Goal: Task Accomplishment & Management: Use online tool/utility

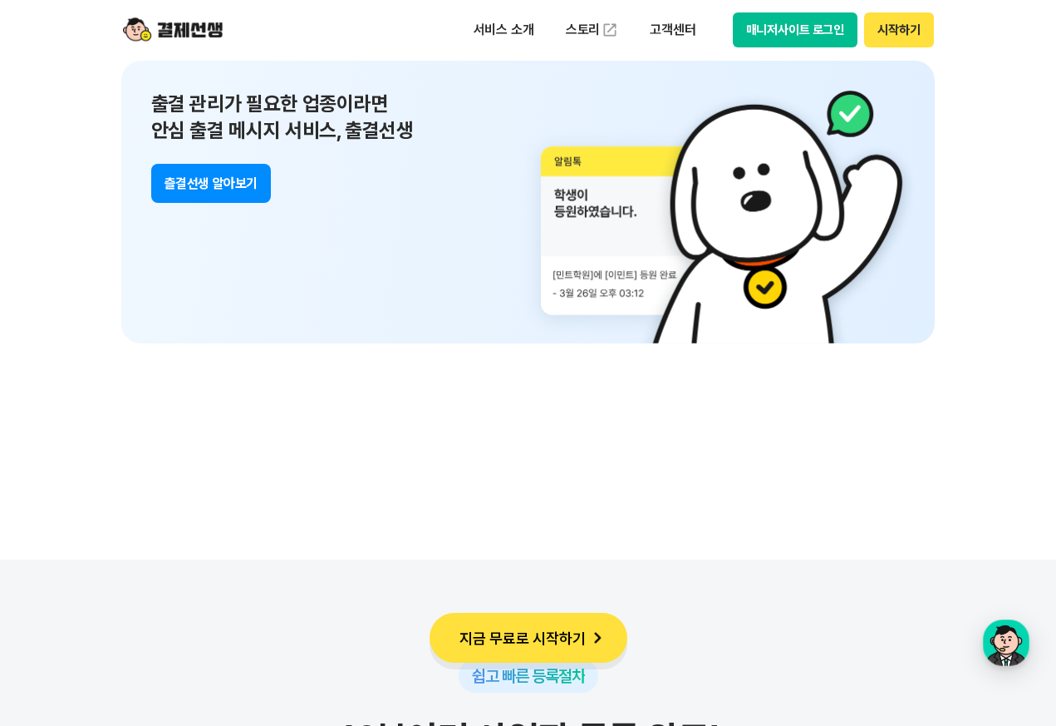
scroll to position [11983, 0]
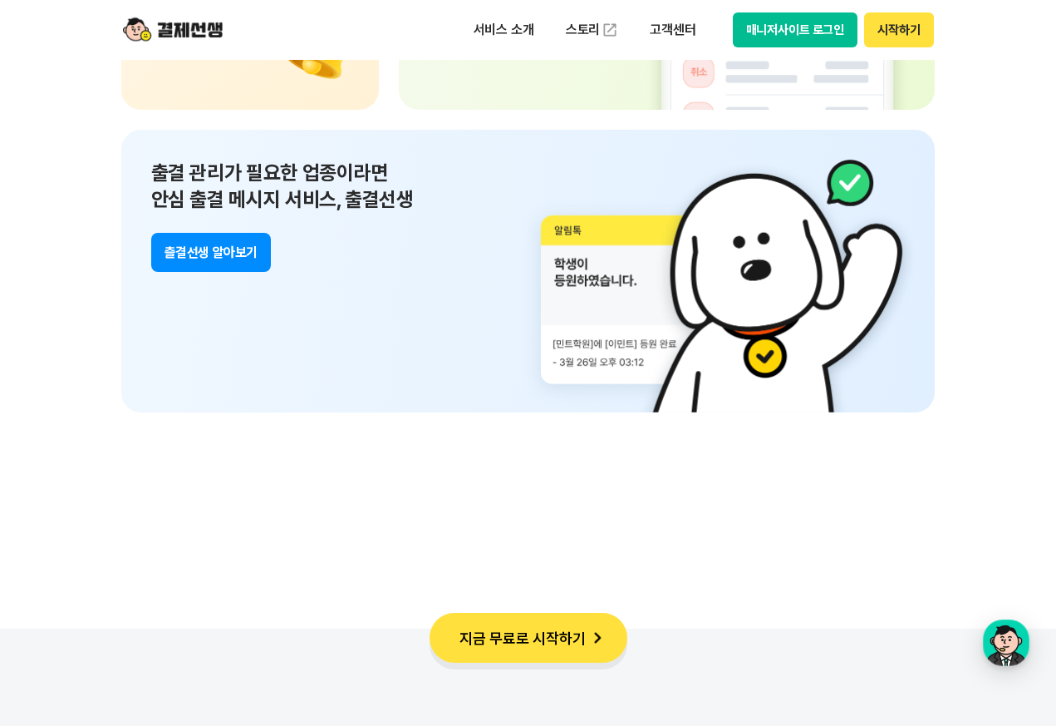
click at [208, 249] on button "츨결선생 알아보기" at bounding box center [211, 252] width 120 height 39
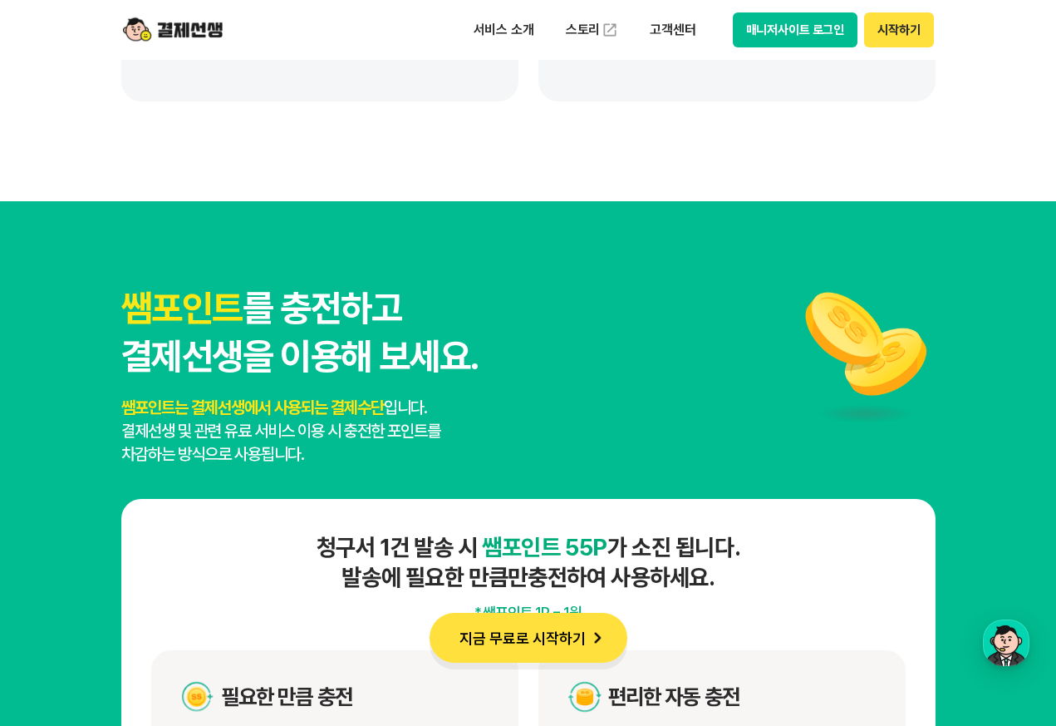
scroll to position [8570, 0]
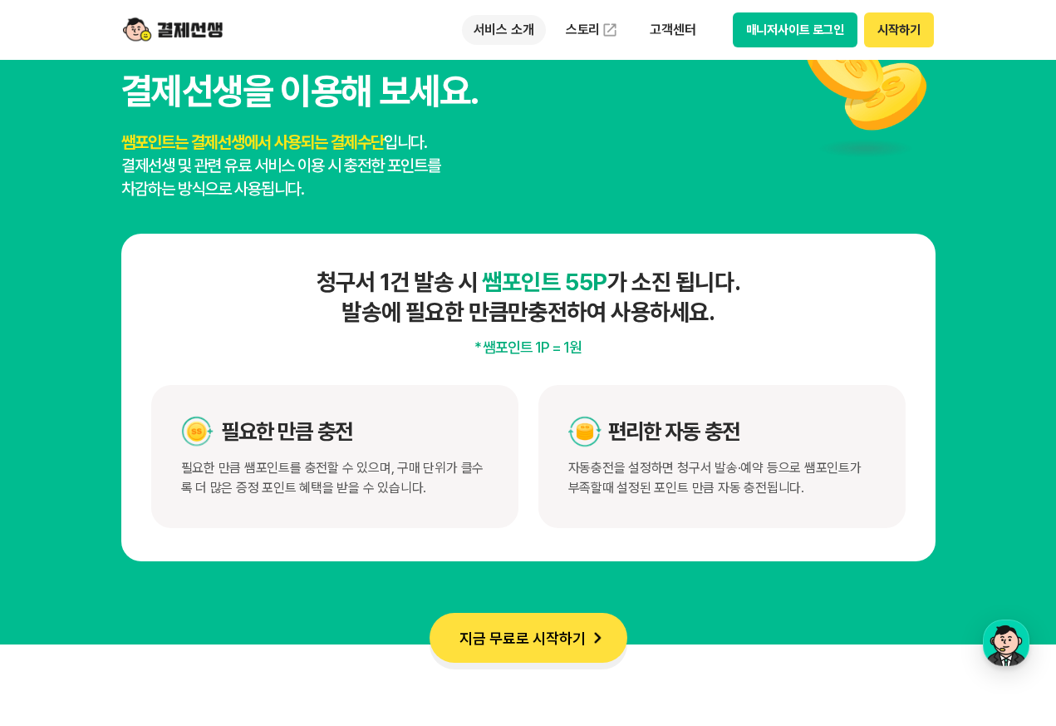
click at [524, 31] on p "서비스 소개" at bounding box center [504, 30] width 84 height 30
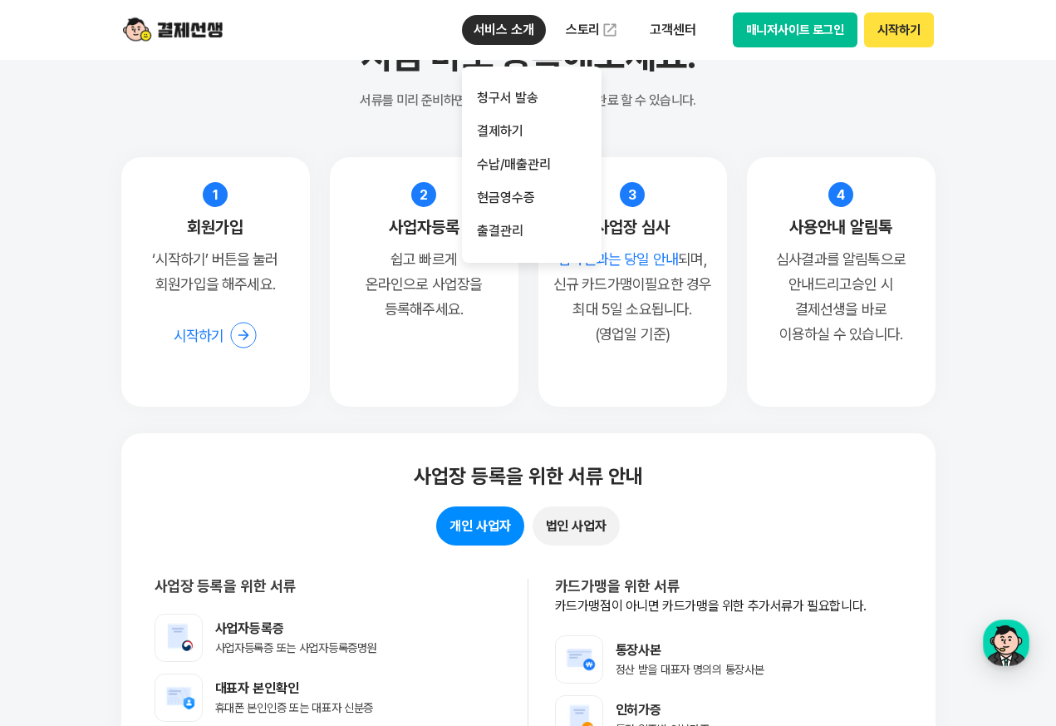
scroll to position [12780, 0]
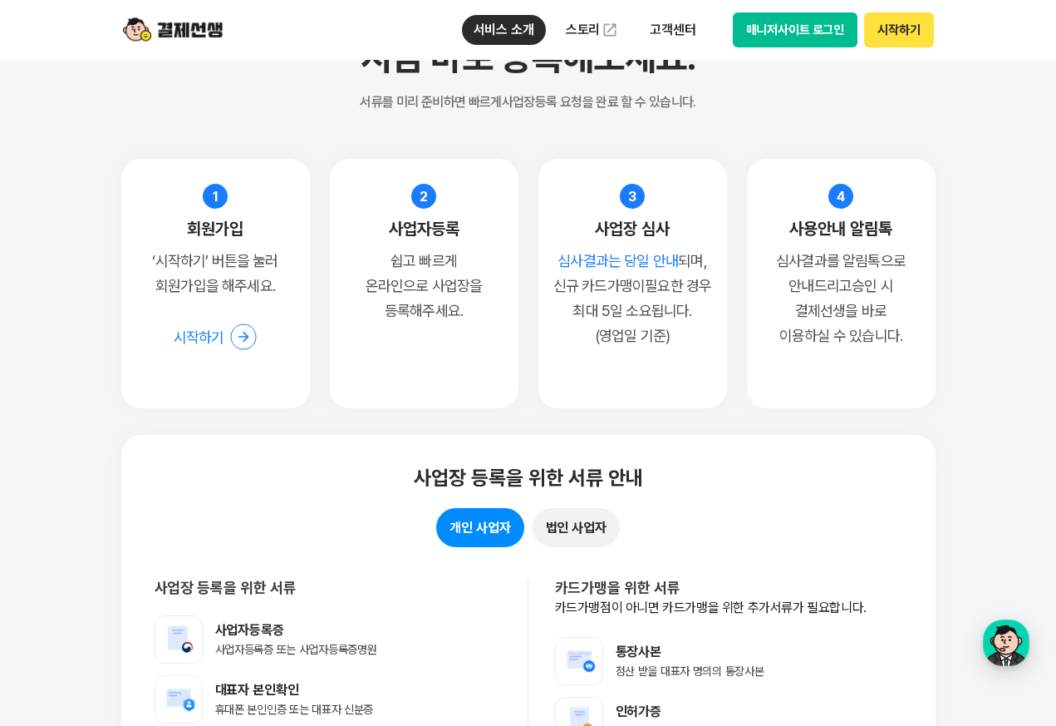
click at [699, 436] on div "사업장 등록을 위한 서류 안내 개인 사업자 법인 사업자 사업장 등록을 위한 서류 사업자등록증 사업자등록증 또는 사업자등록증명원 대표자 본인확인…" at bounding box center [528, 649] width 815 height 428
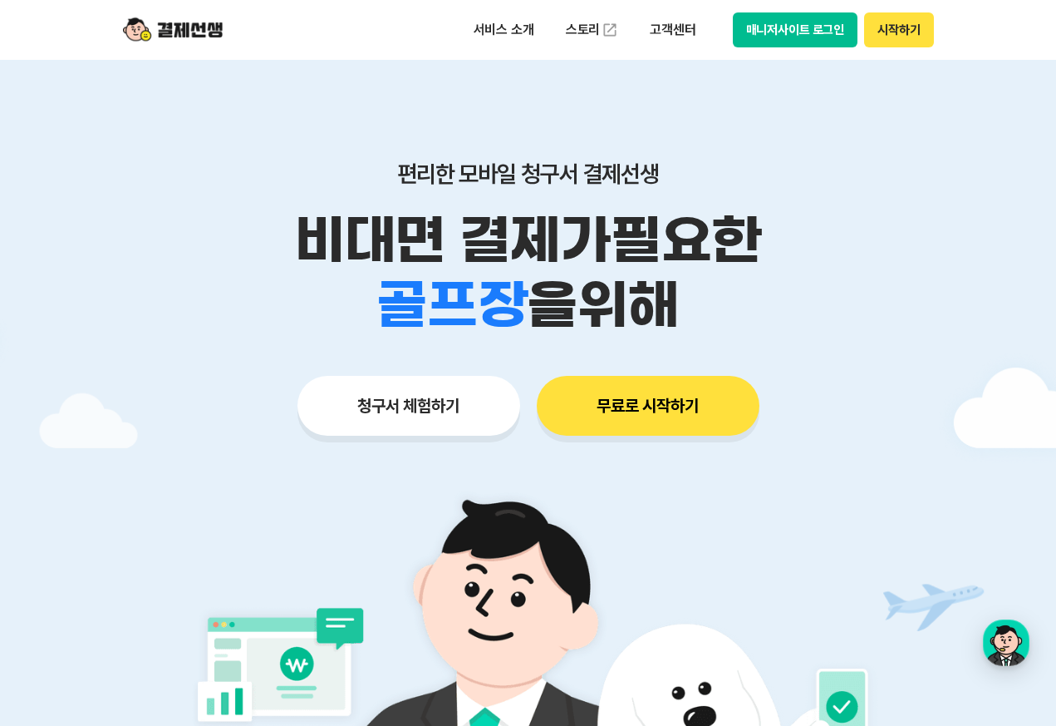
scroll to position [0, 0]
click at [451, 400] on button "청구서 체험하기" at bounding box center [409, 406] width 223 height 60
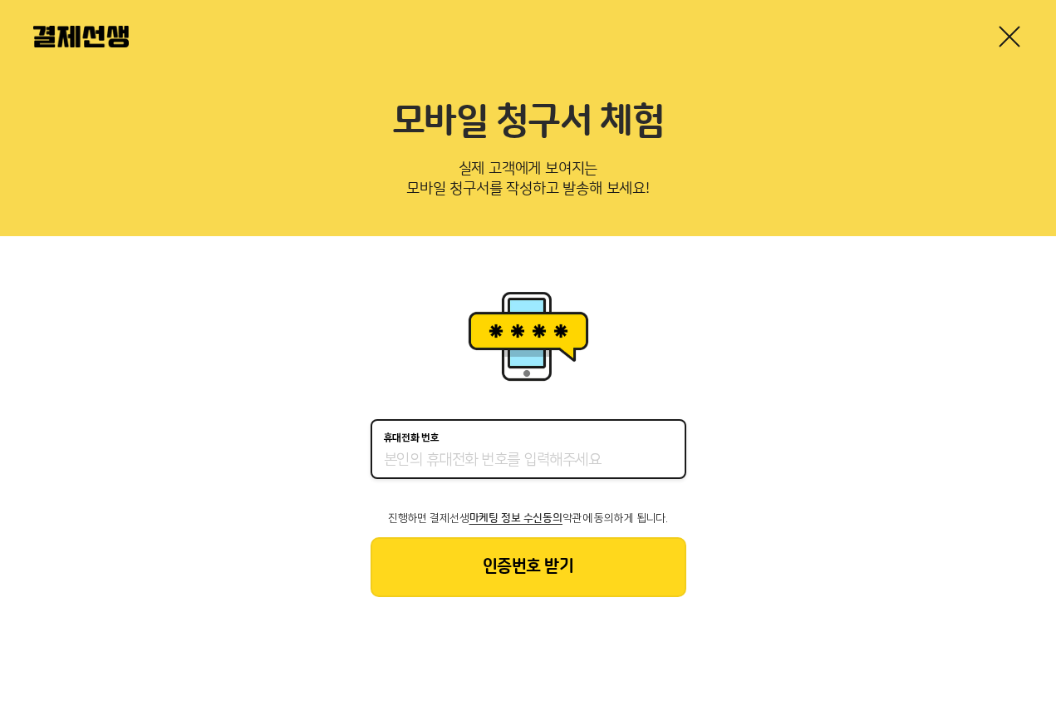
click at [511, 454] on input "휴대전화 번호" at bounding box center [528, 461] width 289 height 20
click at [1003, 36] on link at bounding box center [1010, 36] width 27 height 27
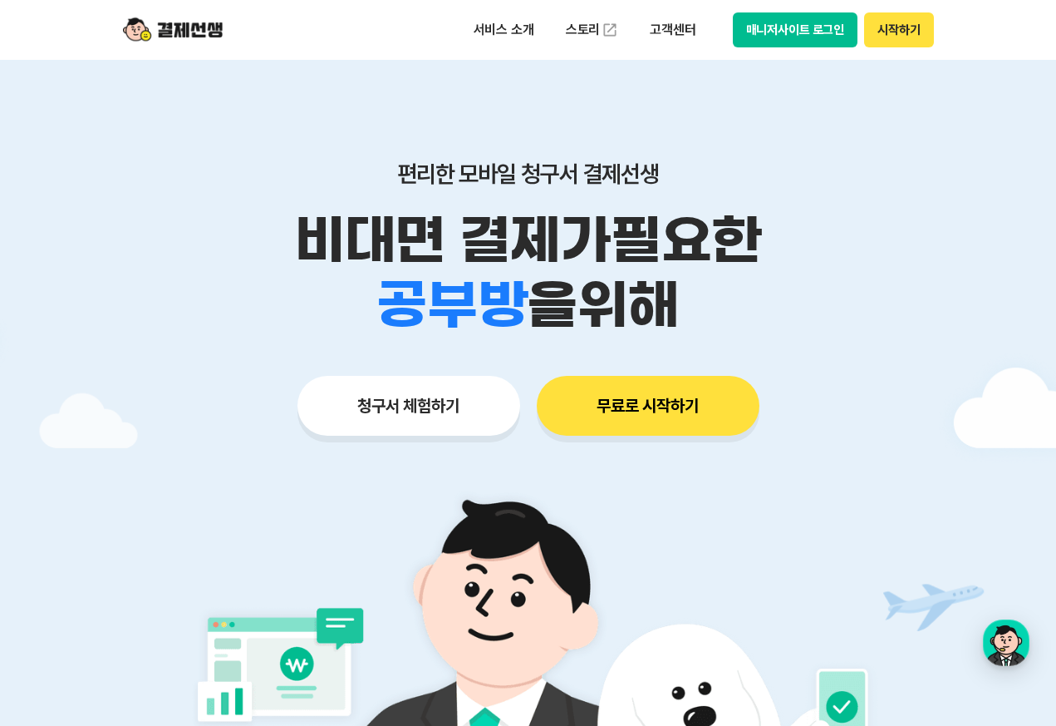
click at [672, 416] on button "무료로 시작하기" at bounding box center [648, 406] width 223 height 60
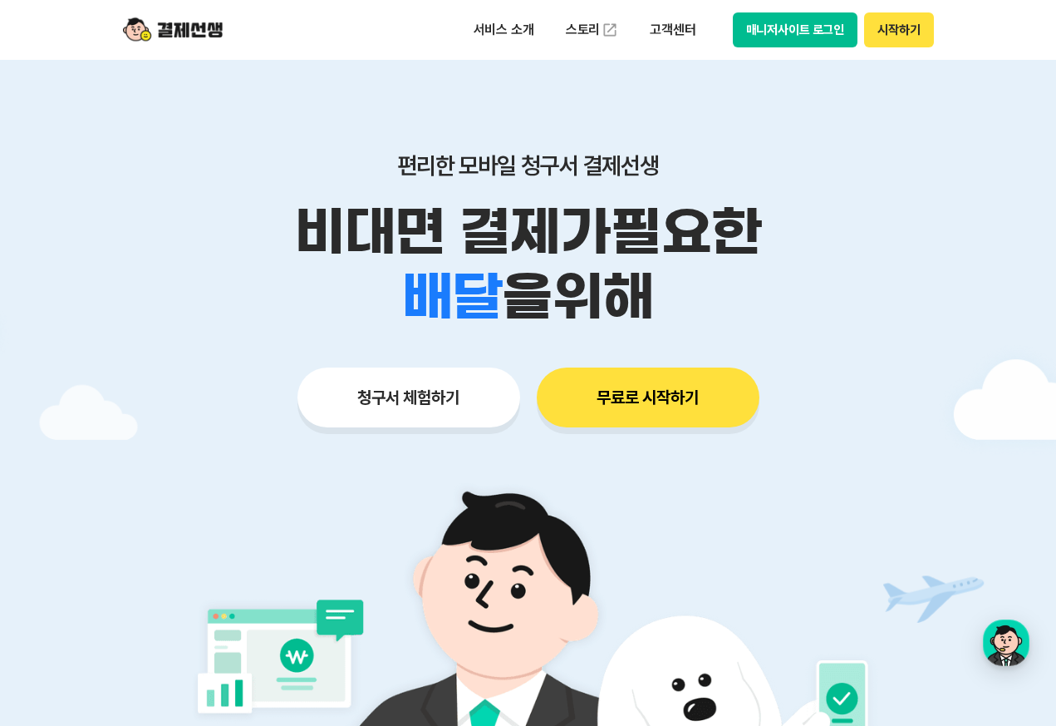
click at [231, 32] on div "서비스 소개 스토리 고객센터 매니저사이트 로그인 시작하기" at bounding box center [528, 30] width 851 height 60
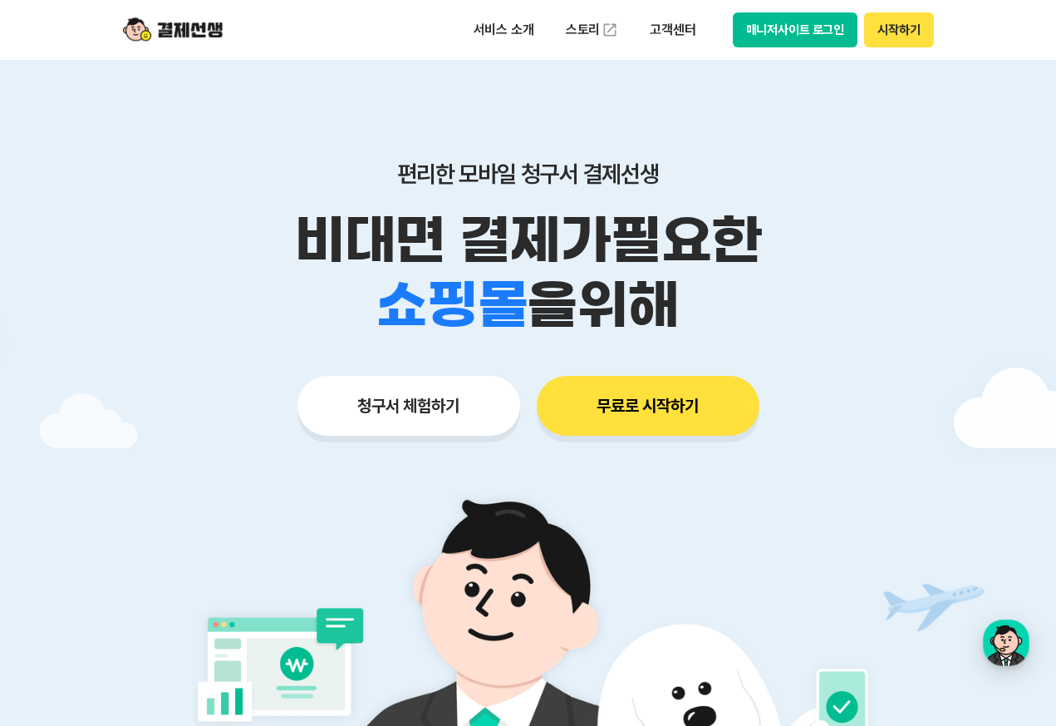
scroll to position [0, 0]
